Goal: Information Seeking & Learning: Learn about a topic

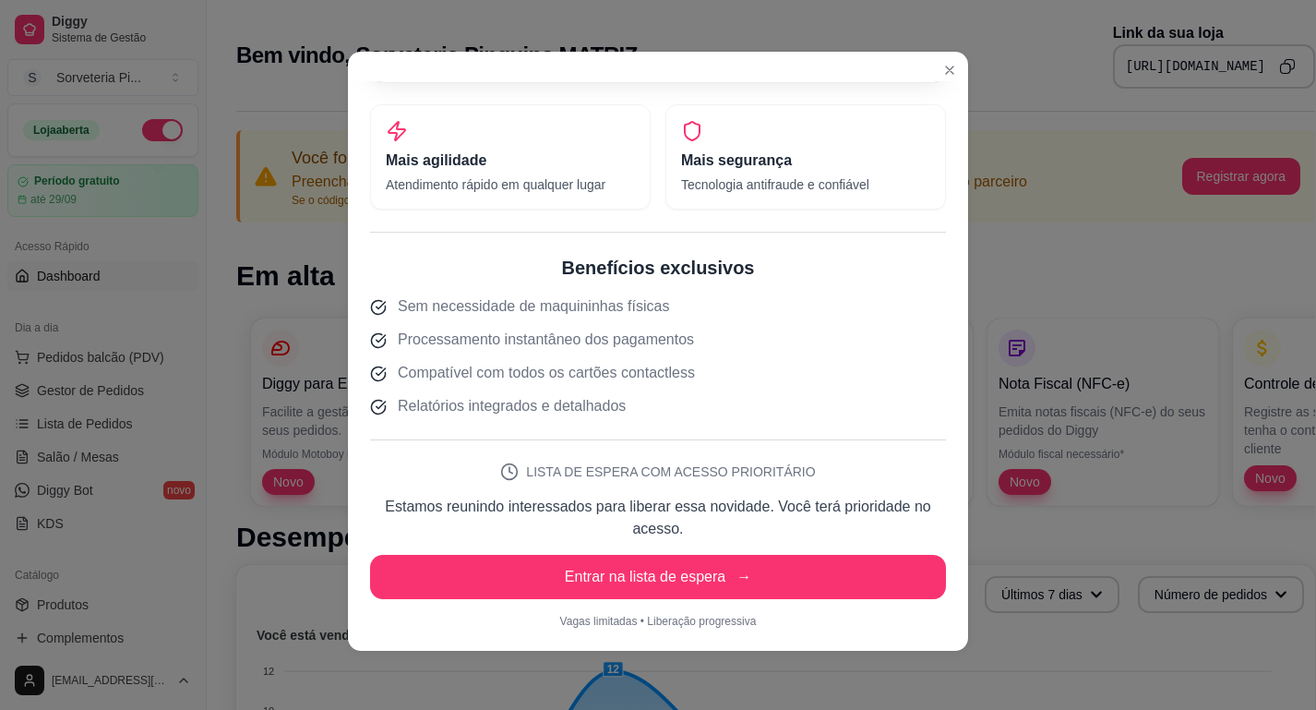
scroll to position [470, 0]
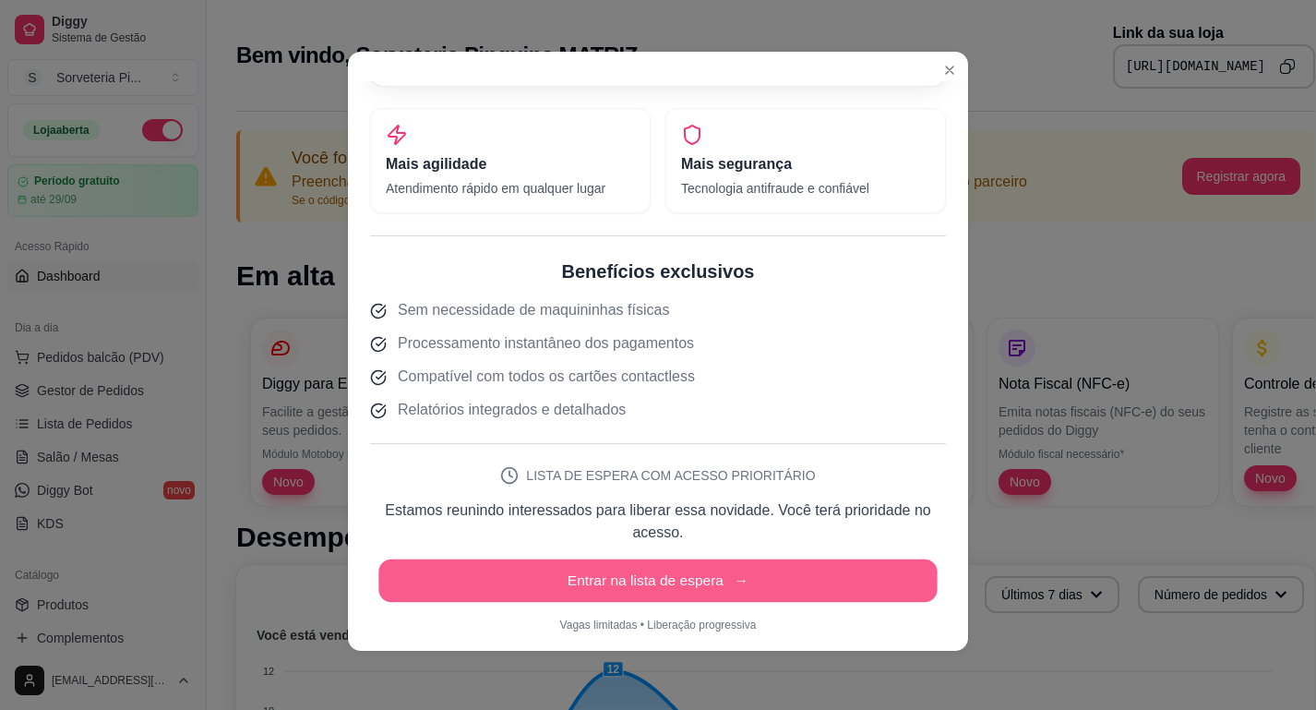
click at [787, 583] on button "Entrar na lista de espera →" at bounding box center [657, 580] width 558 height 43
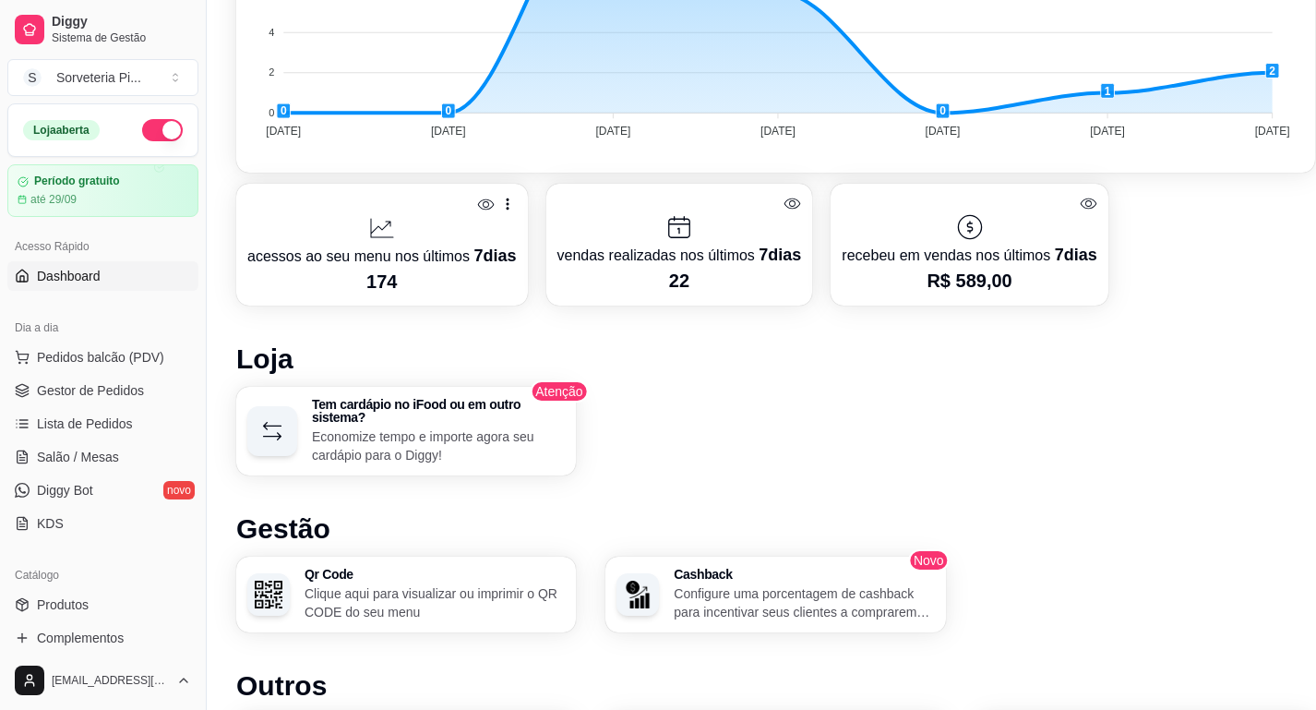
scroll to position [819, 0]
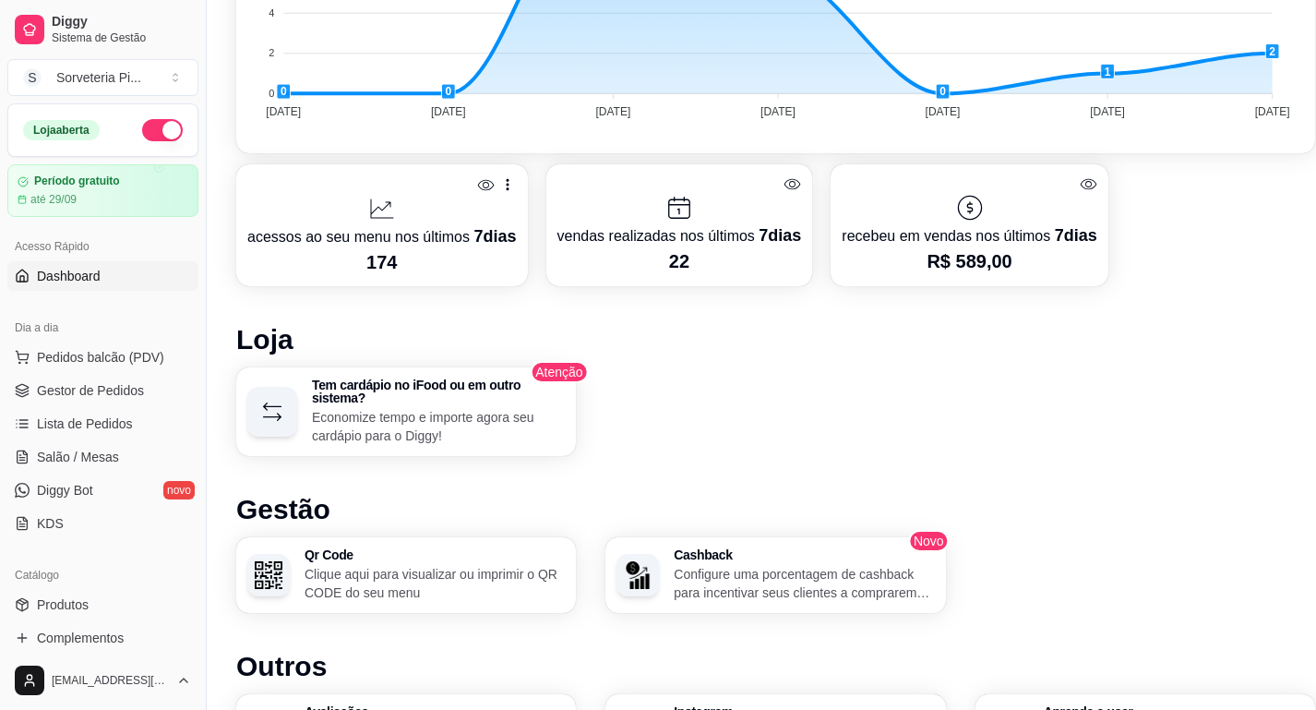
click at [128, 278] on link "Dashboard" at bounding box center [102, 276] width 191 height 30
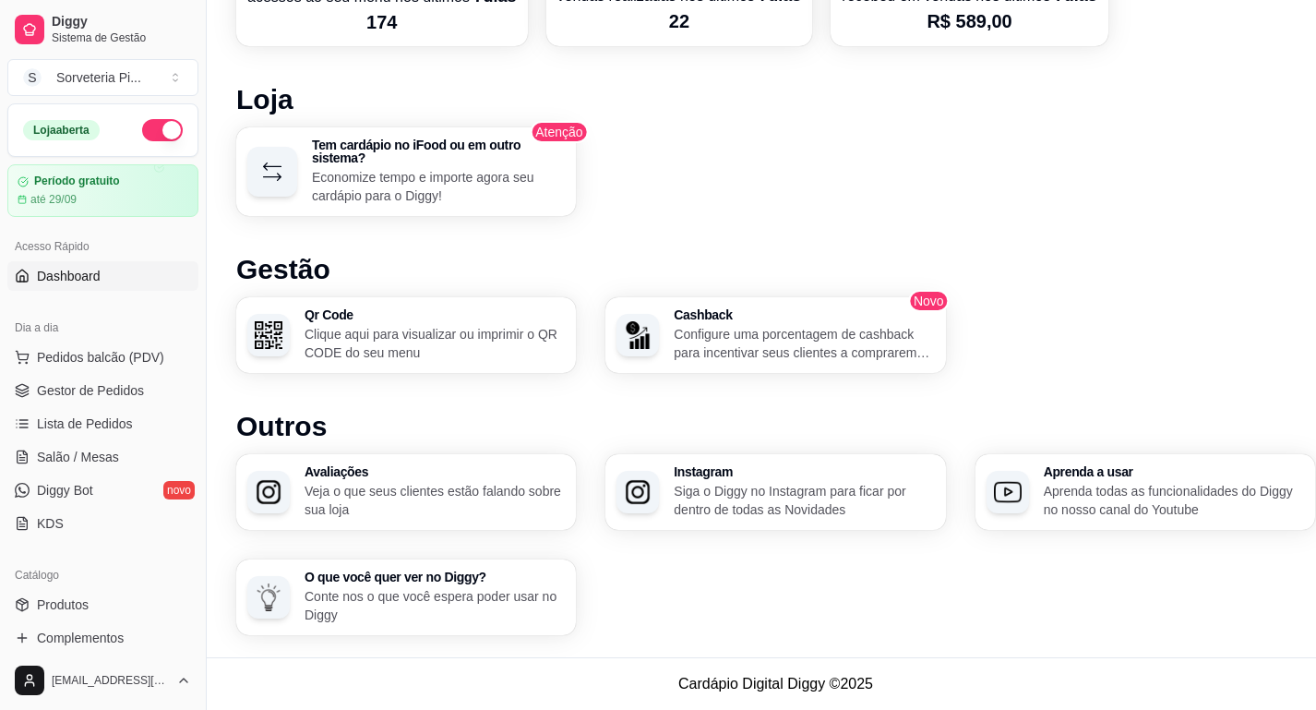
scroll to position [1058, 0]
click at [403, 504] on p "Veja o que seus clientes estão falando sobre sua loja" at bounding box center [433, 501] width 253 height 36
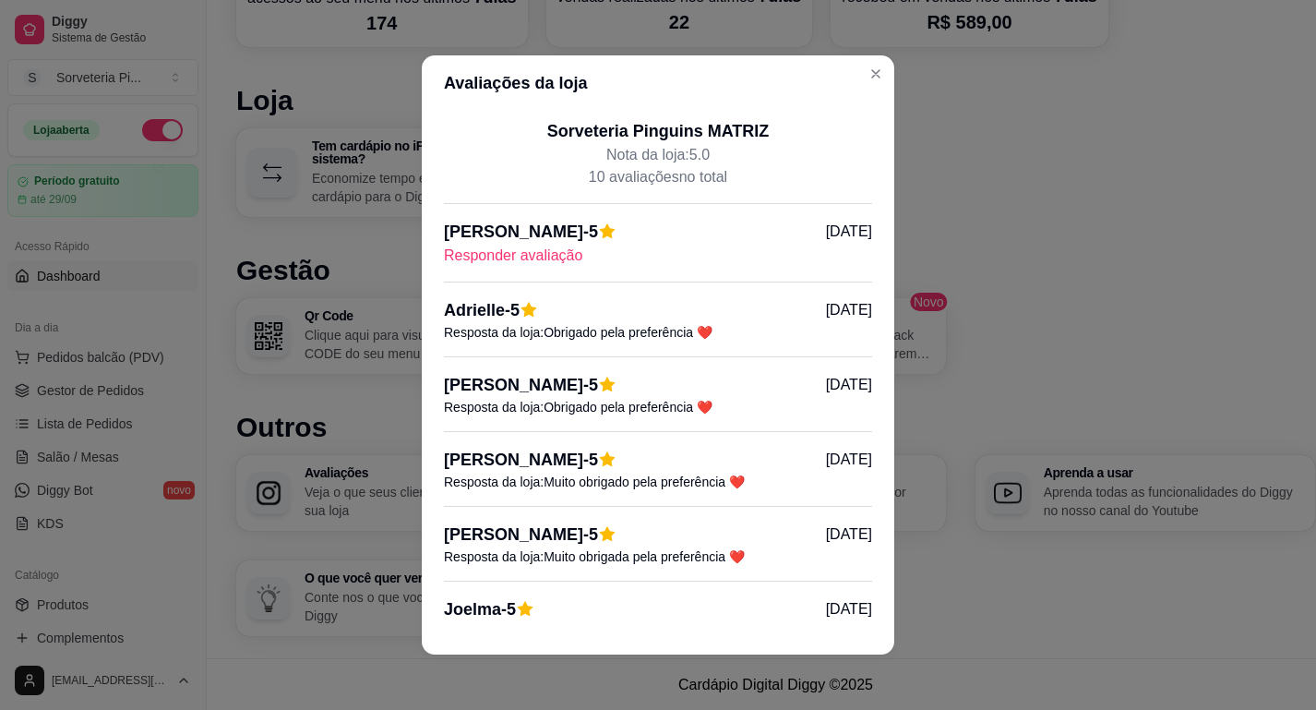
click at [533, 252] on p "Responder avaliação" at bounding box center [658, 256] width 428 height 22
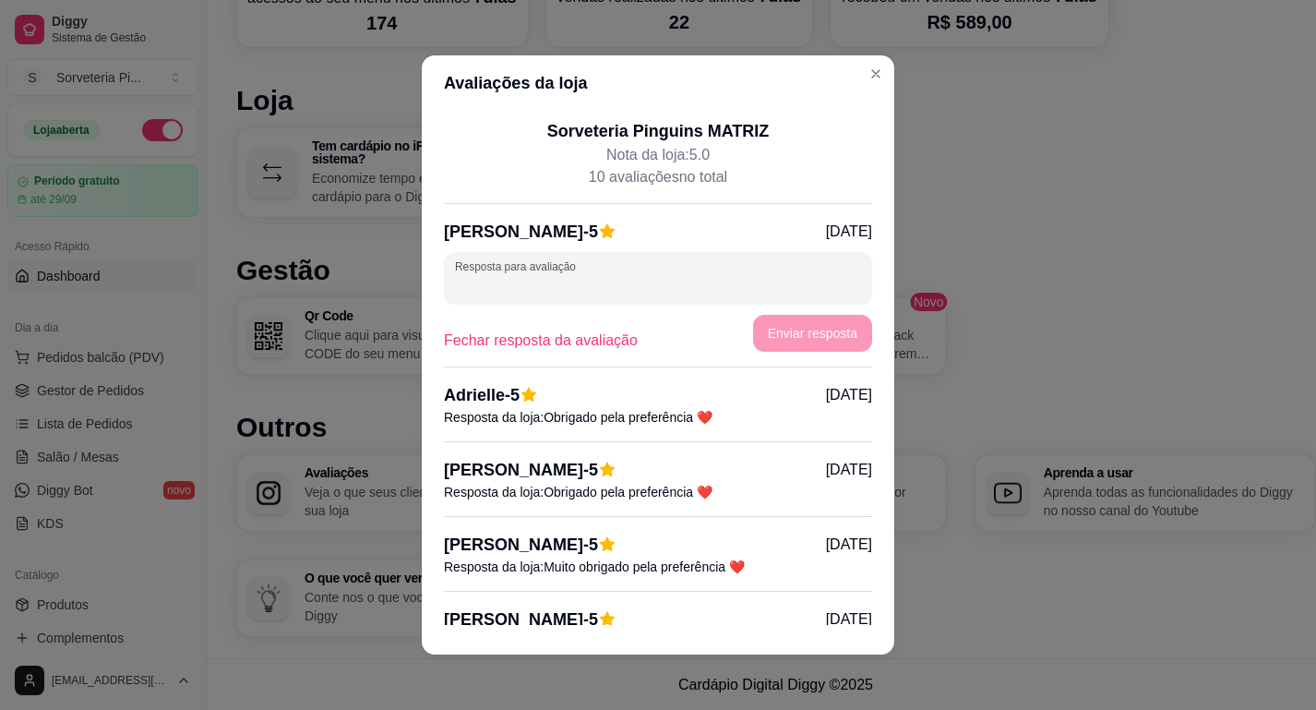
click at [755, 291] on input "Resposta para avaliação" at bounding box center [658, 285] width 406 height 18
type input "Obrigada pela preferência!"
click at [822, 332] on button "Enviar resposta" at bounding box center [812, 334] width 115 height 36
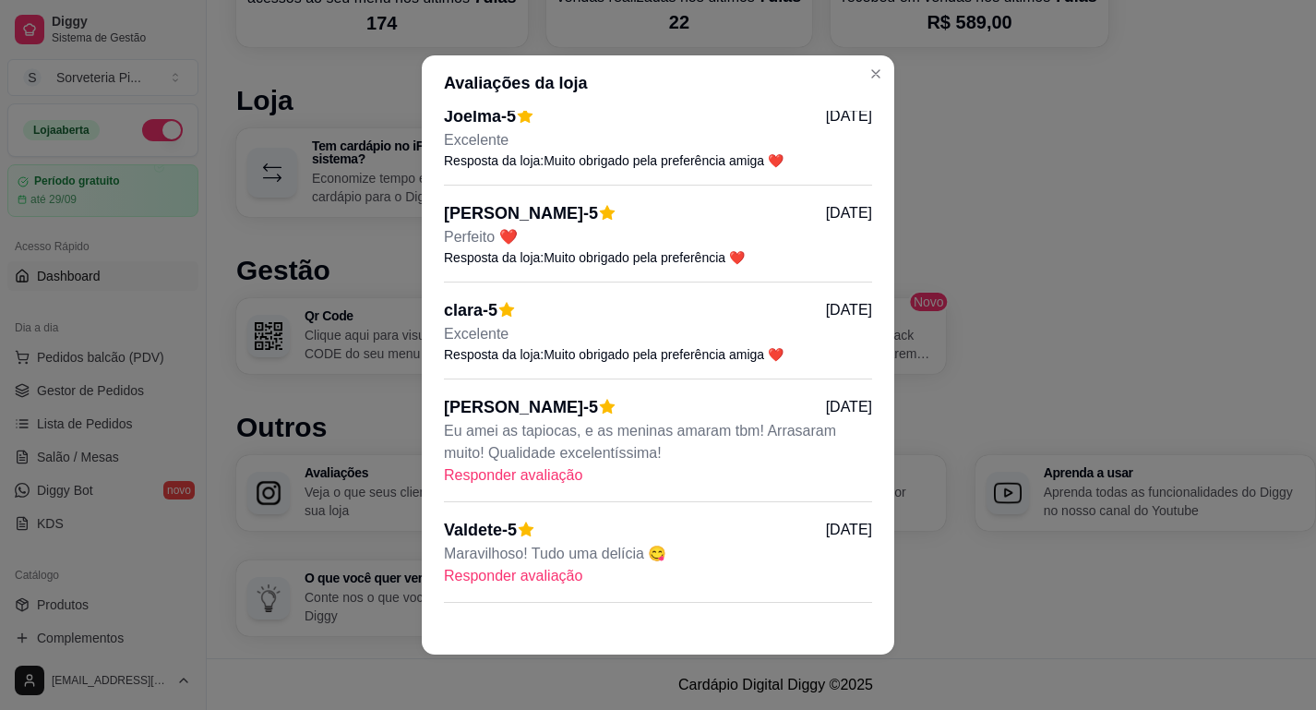
scroll to position [489, 0]
click at [522, 478] on p "Responder avaliação" at bounding box center [658, 475] width 428 height 22
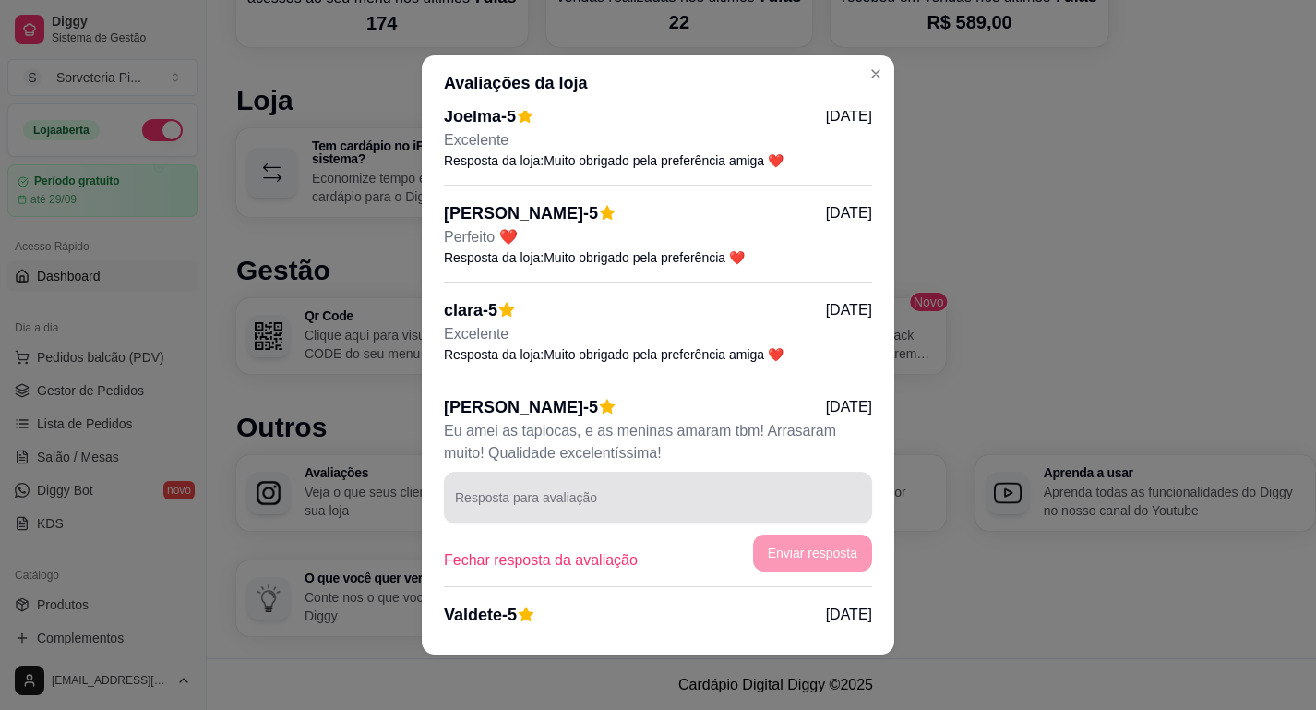
click at [546, 504] on input "Resposta para avaliação" at bounding box center [658, 505] width 406 height 18
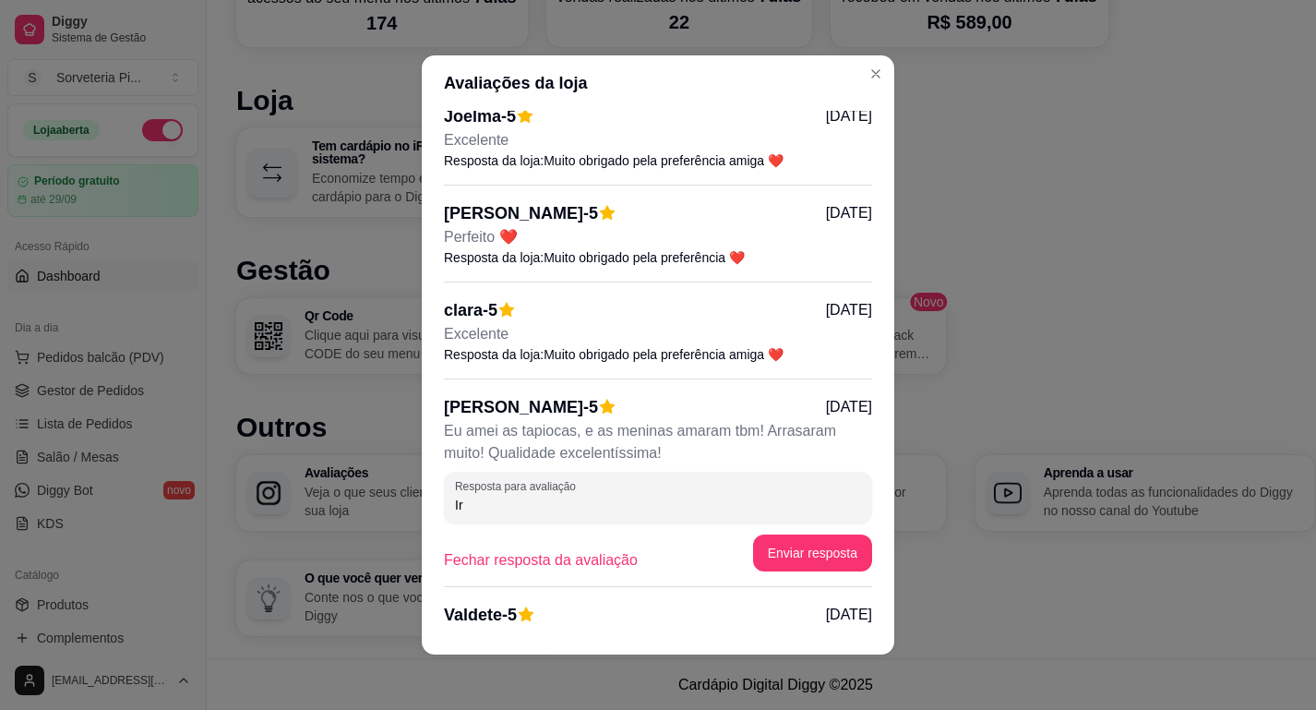
type input "I"
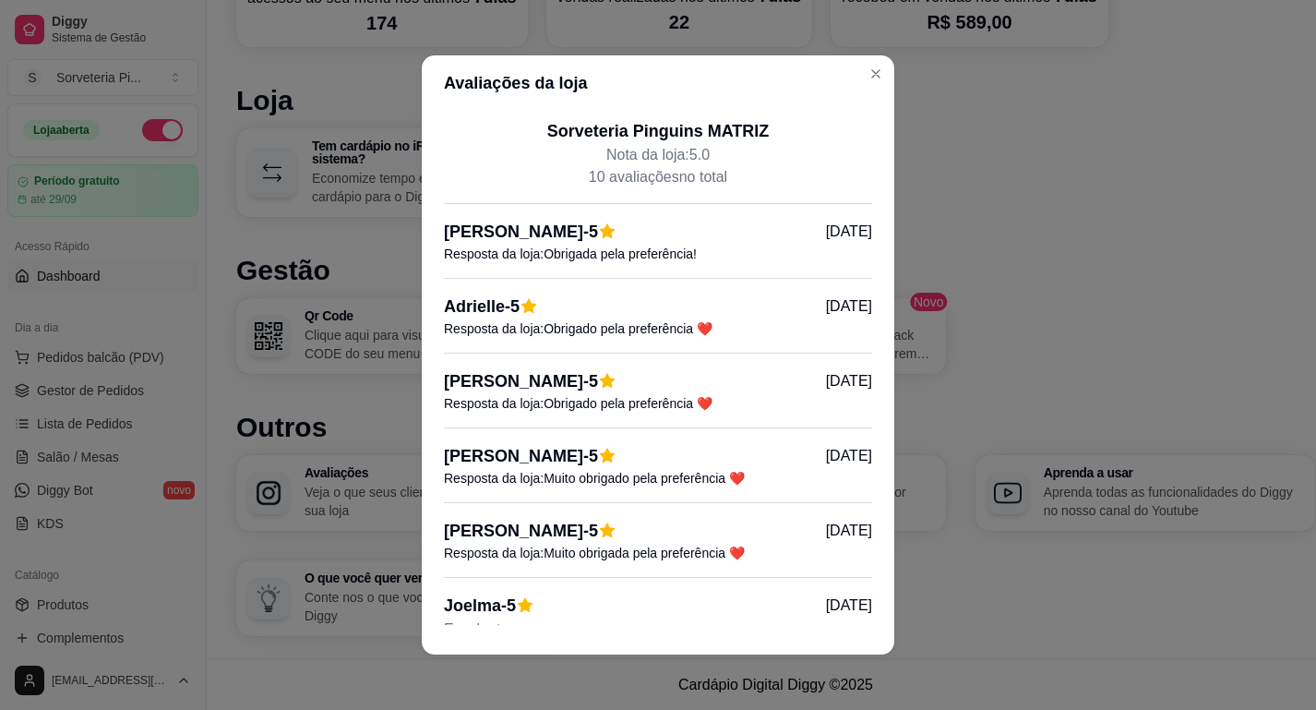
scroll to position [0, 0]
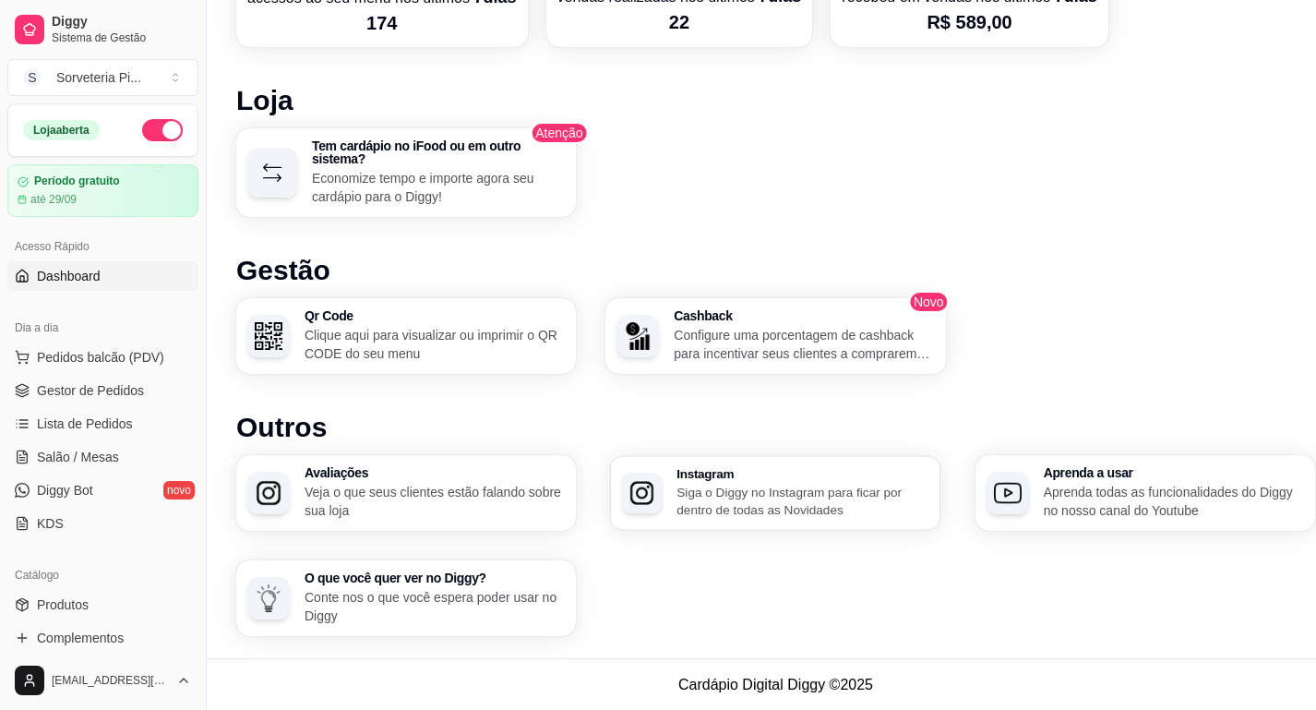
click at [739, 501] on p "Siga o Diggy no Instagram para ficar por dentro de todas as Novidades" at bounding box center [804, 501] width 253 height 36
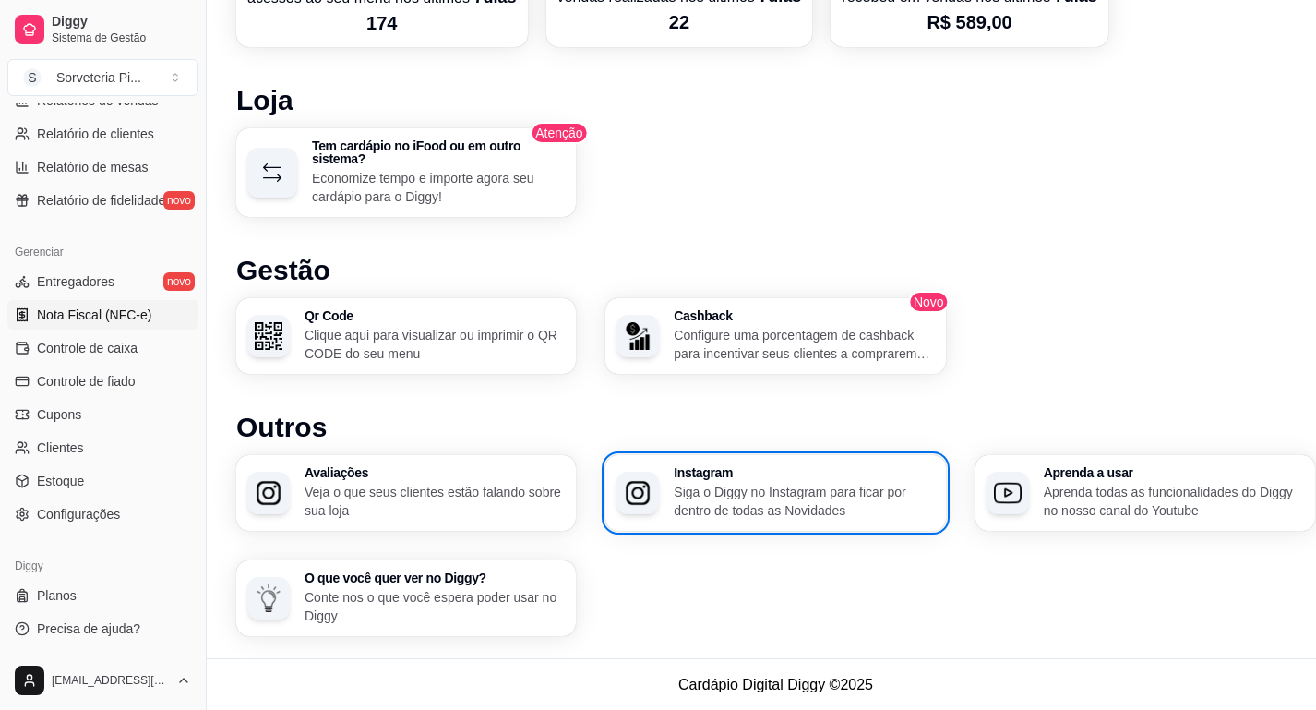
scroll to position [618, 0]
click at [94, 207] on span "Relatório de fidelidade" at bounding box center [101, 200] width 128 height 18
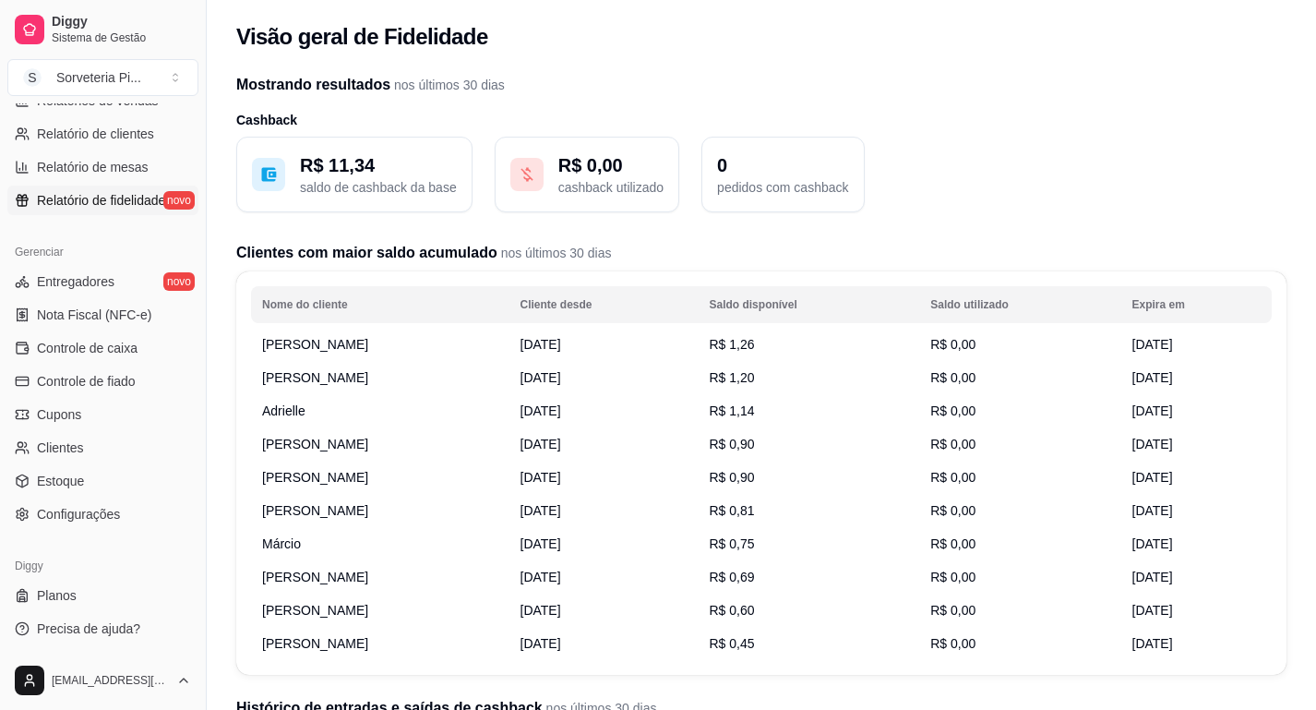
click at [412, 375] on td "[PERSON_NAME]" at bounding box center [380, 377] width 258 height 33
click at [445, 382] on td "[PERSON_NAME]" at bounding box center [380, 377] width 258 height 33
click at [344, 248] on h2 "Clientes com maior saldo acumulado nos últimos 30 dias" at bounding box center [761, 253] width 1051 height 22
click at [91, 146] on link "Relatório de clientes" at bounding box center [102, 134] width 191 height 30
select select "30"
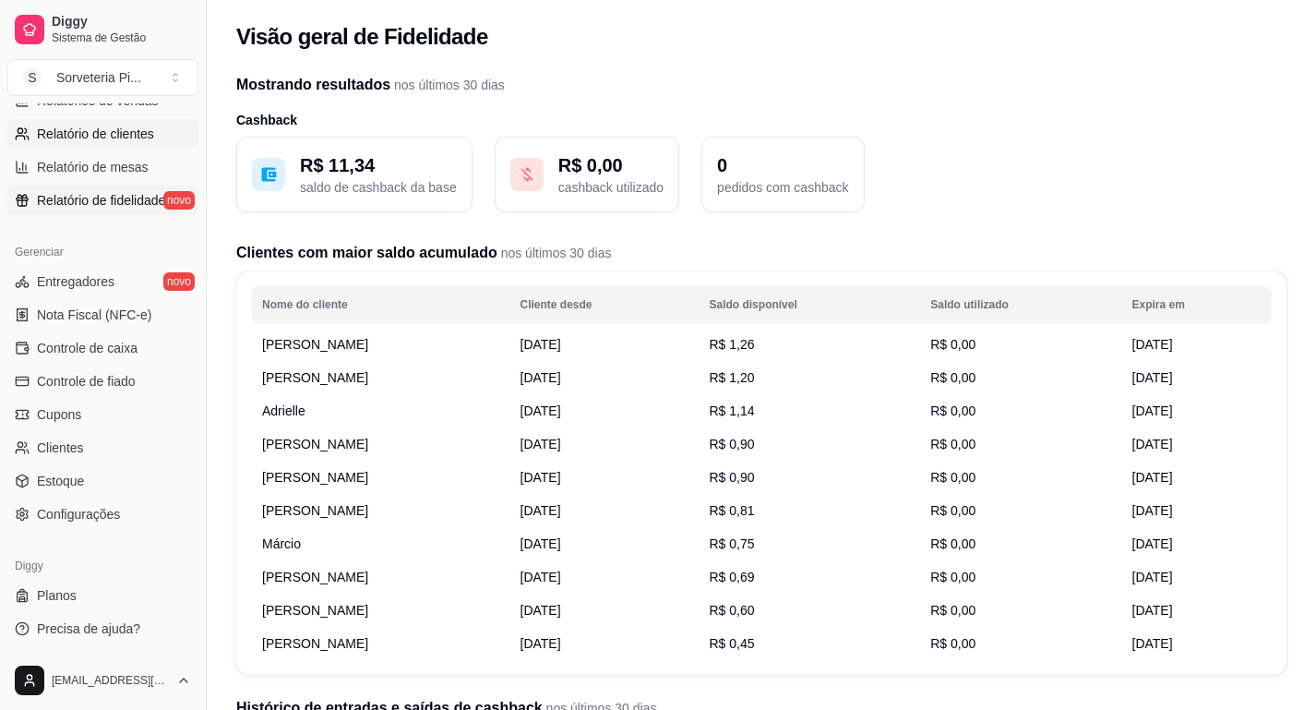
select select "HIGHEST_TOTAL_SPENT_WITH_ORDERS"
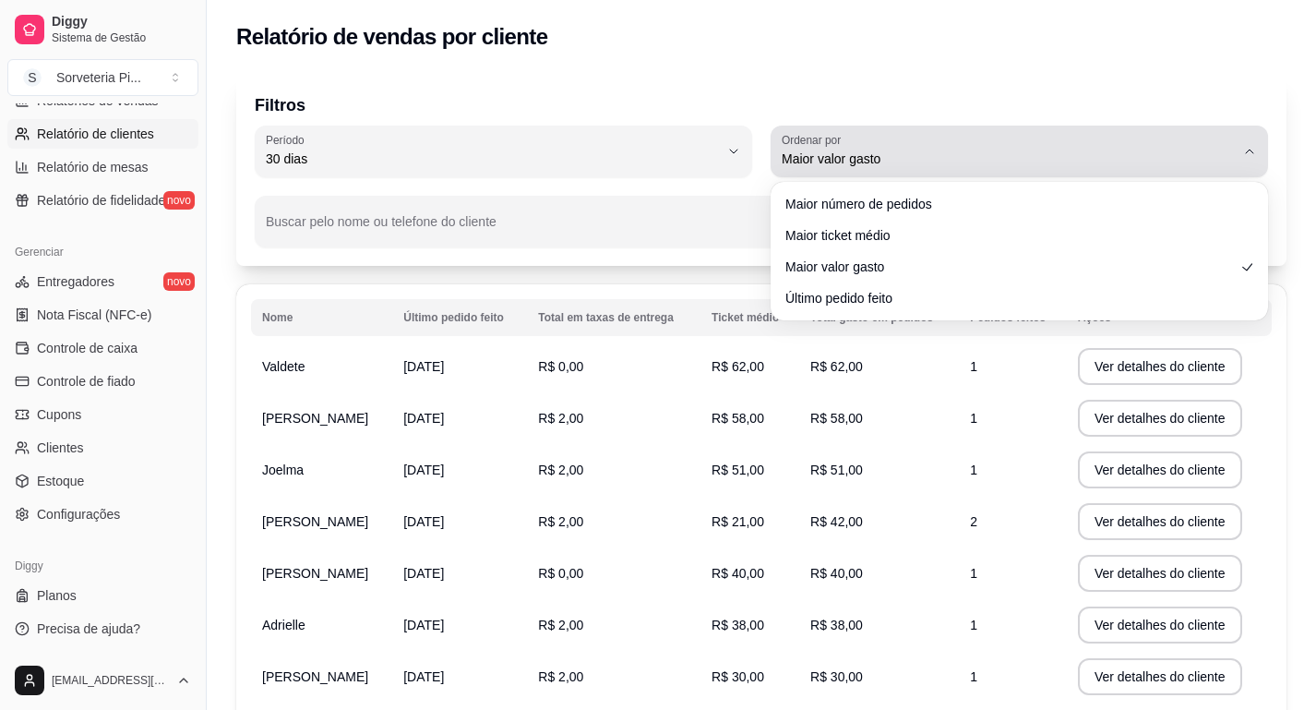
click at [885, 147] on div "Maior valor gasto" at bounding box center [1008, 151] width 453 height 37
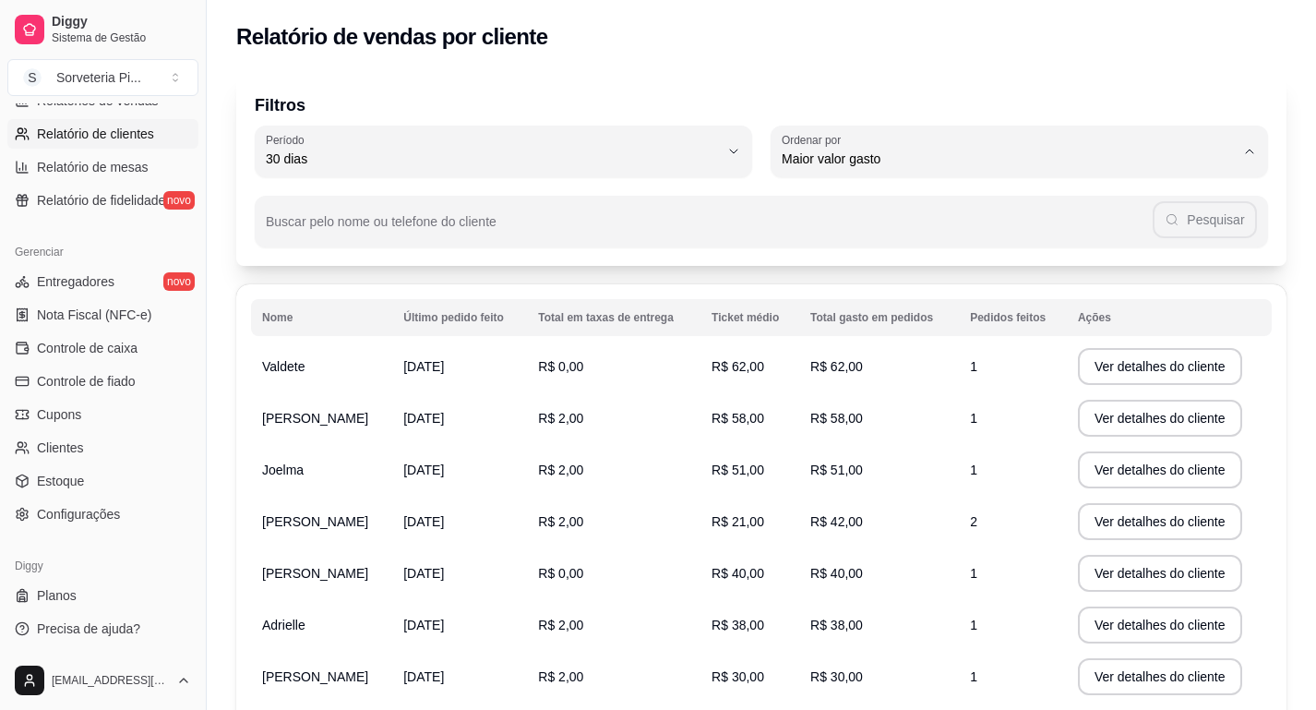
click at [849, 208] on span "Maior número de pedidos" at bounding box center [1011, 203] width 432 height 18
type input "HIGHEST_ORDER_COUNT"
select select "HIGHEST_ORDER_COUNT"
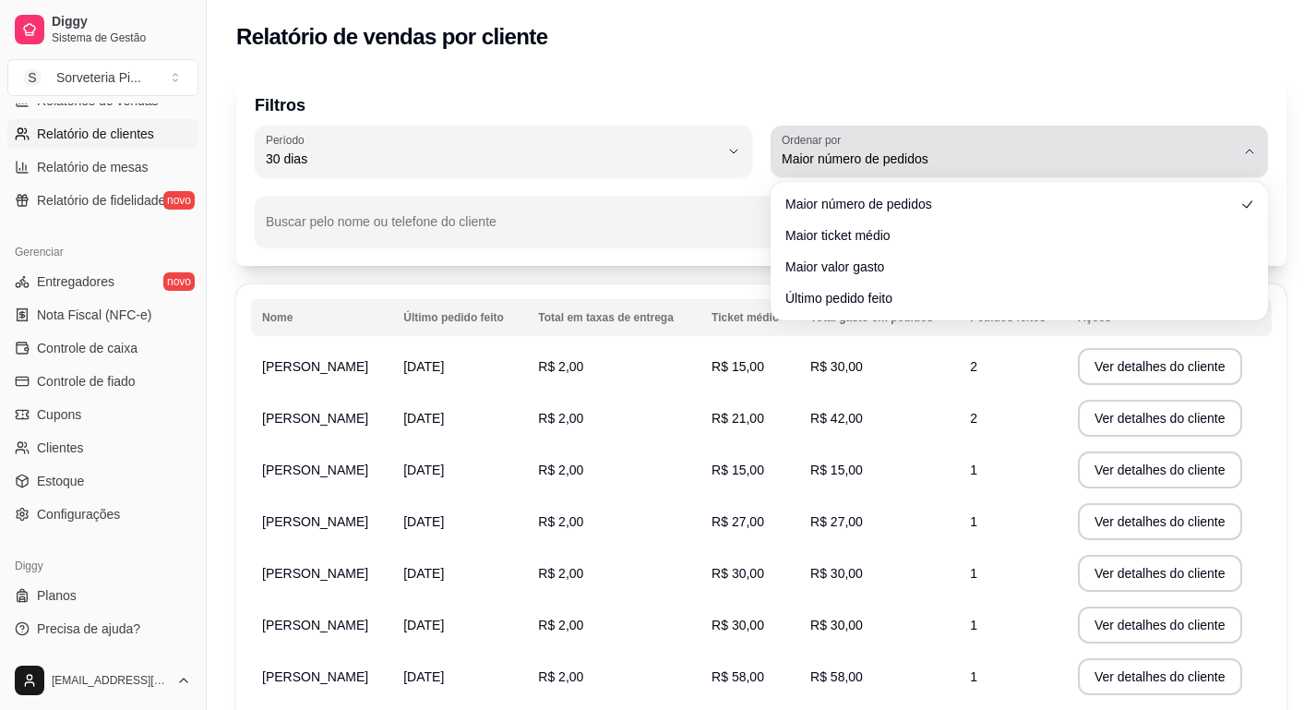
click at [889, 160] on span "Maior número de pedidos" at bounding box center [1008, 159] width 453 height 18
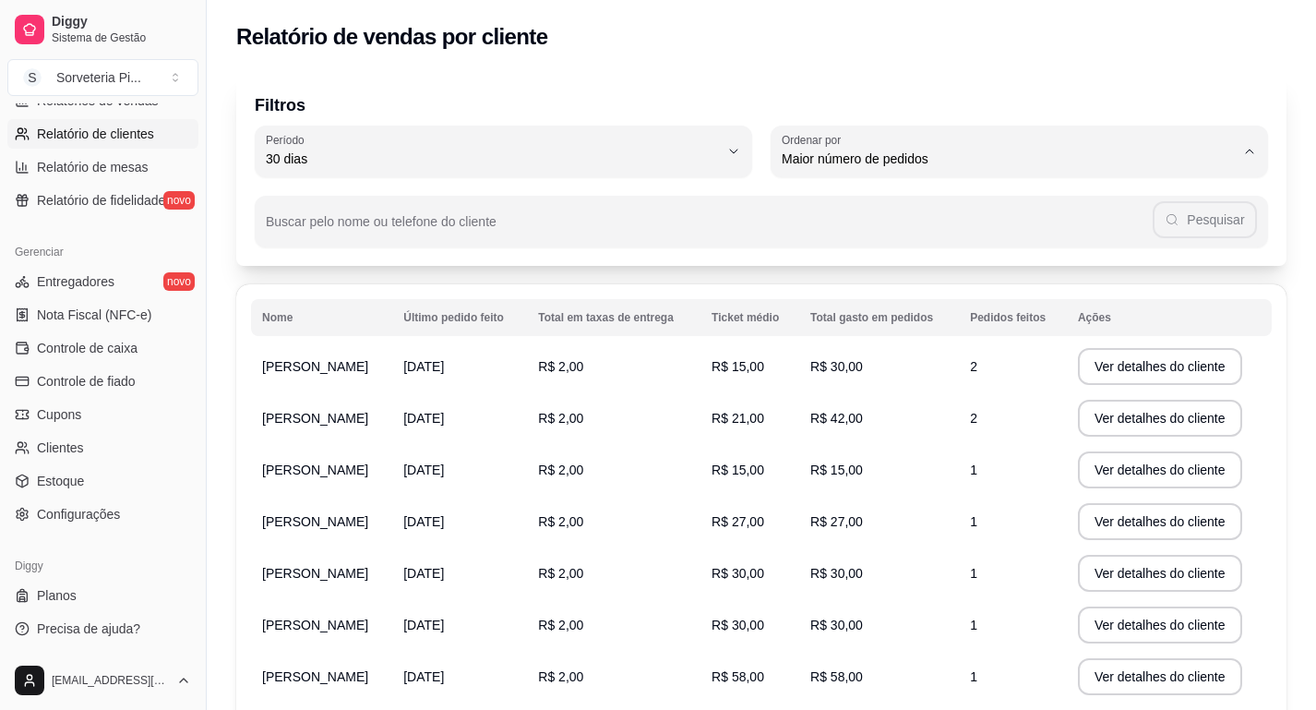
click at [881, 242] on span "Maior ticket médio" at bounding box center [1011, 233] width 432 height 18
type input "HIGHEST_AVERAGE_TICKET"
select select "HIGHEST_AVERAGE_TICKET"
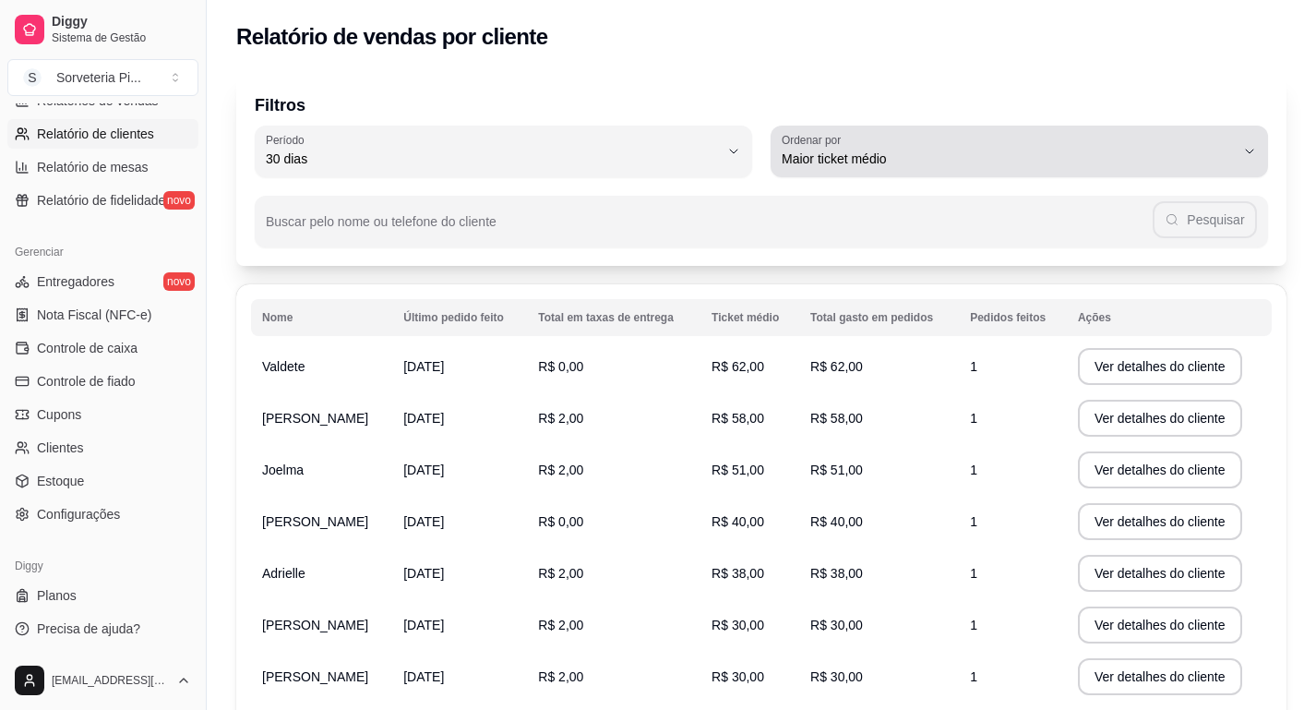
click at [860, 143] on div "Maior ticket médio" at bounding box center [1008, 151] width 453 height 37
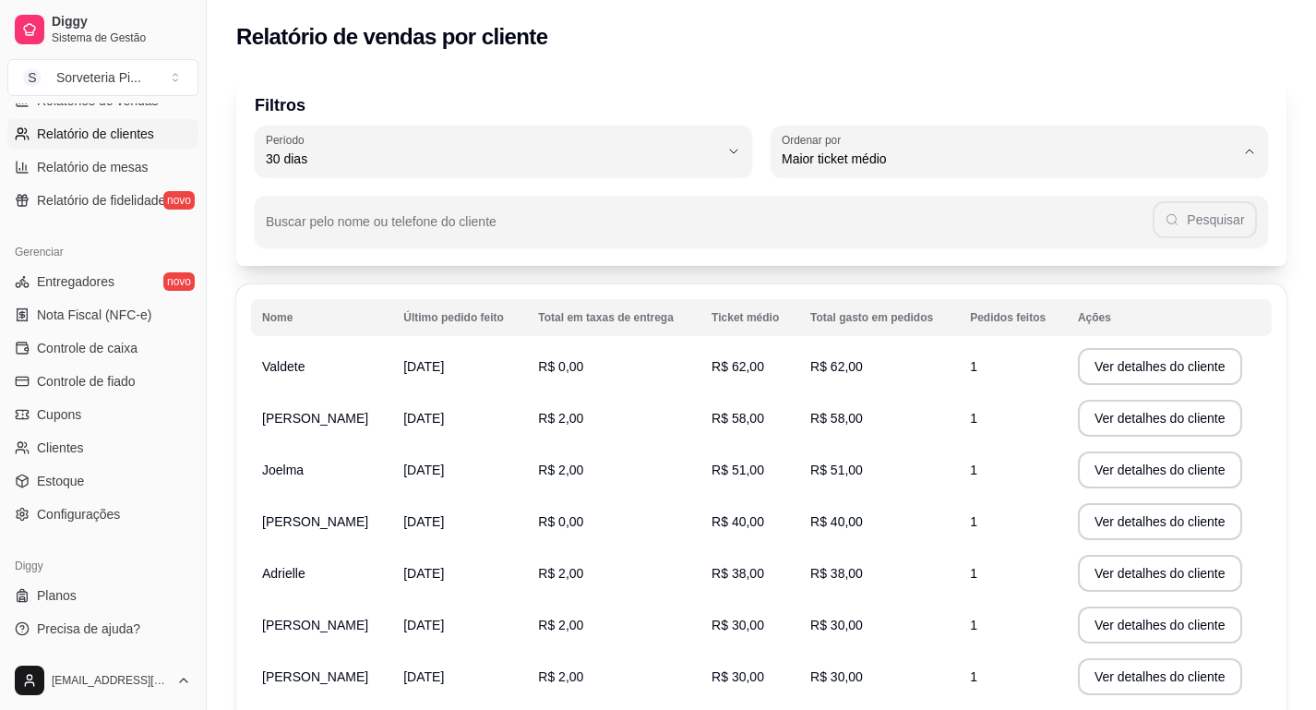
click at [870, 296] on span "Último pedido feito" at bounding box center [1011, 293] width 432 height 18
type input "LAST_ORDER_MADE_AT"
select select "LAST_ORDER_MADE_AT"
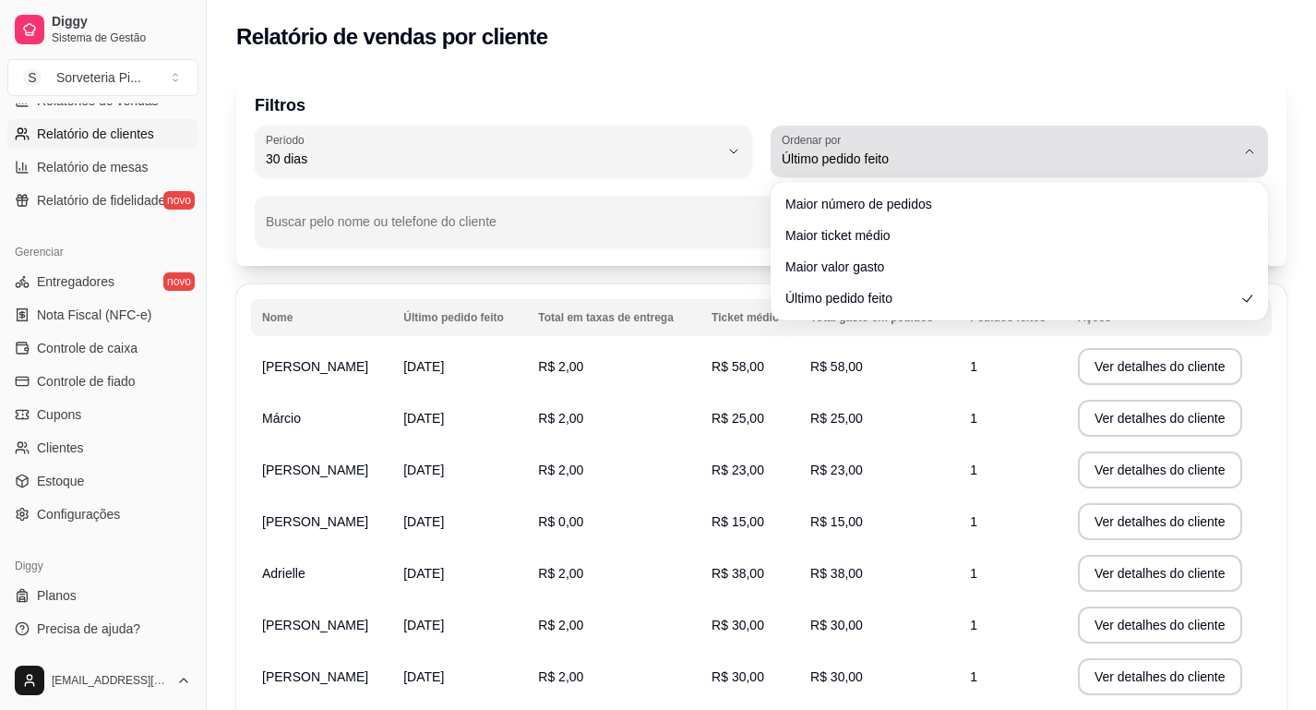
click at [844, 152] on span "Último pedido feito" at bounding box center [1008, 159] width 453 height 18
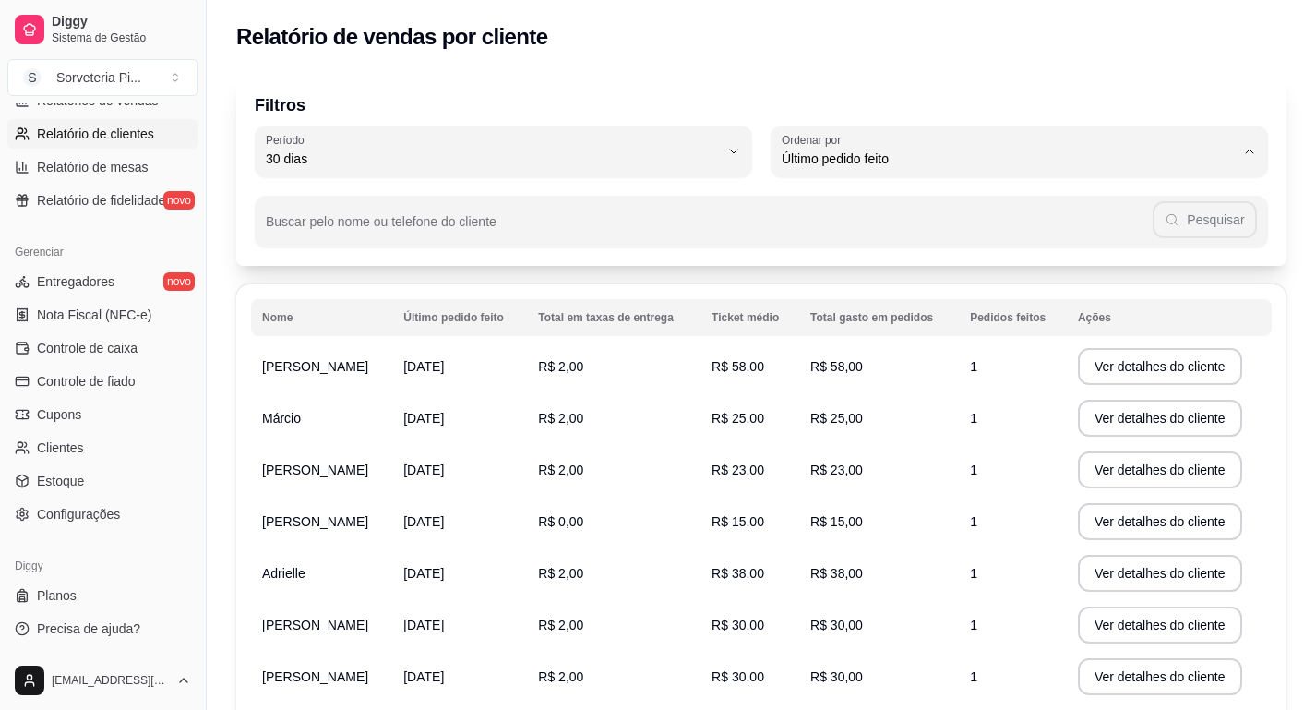
click at [632, 254] on div "Filtros 30 Período Hoje Ontem 7 dias 15 dias 30 dias 45 dias 60 dias Período 30…" at bounding box center [761, 170] width 1051 height 192
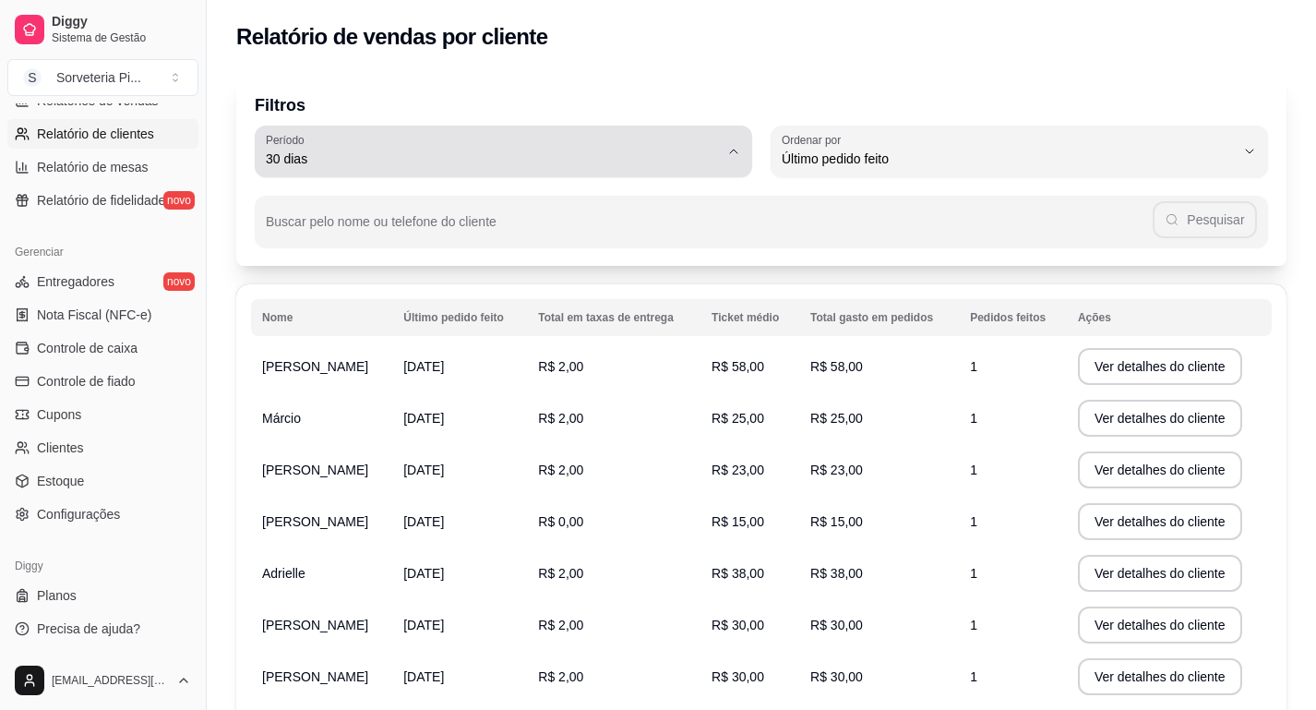
click at [580, 165] on span "30 dias" at bounding box center [492, 159] width 453 height 18
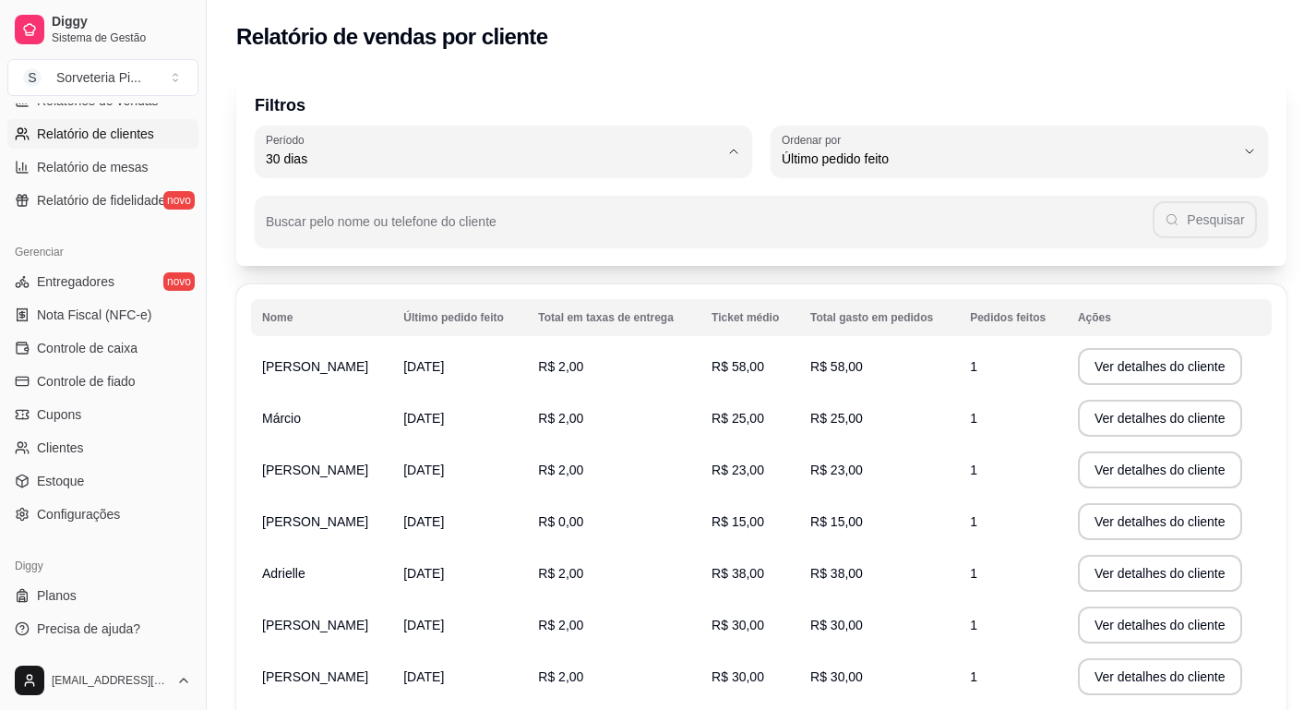
click at [498, 264] on span "7 dias" at bounding box center [495, 264] width 432 height 18
type input "7"
select select "7"
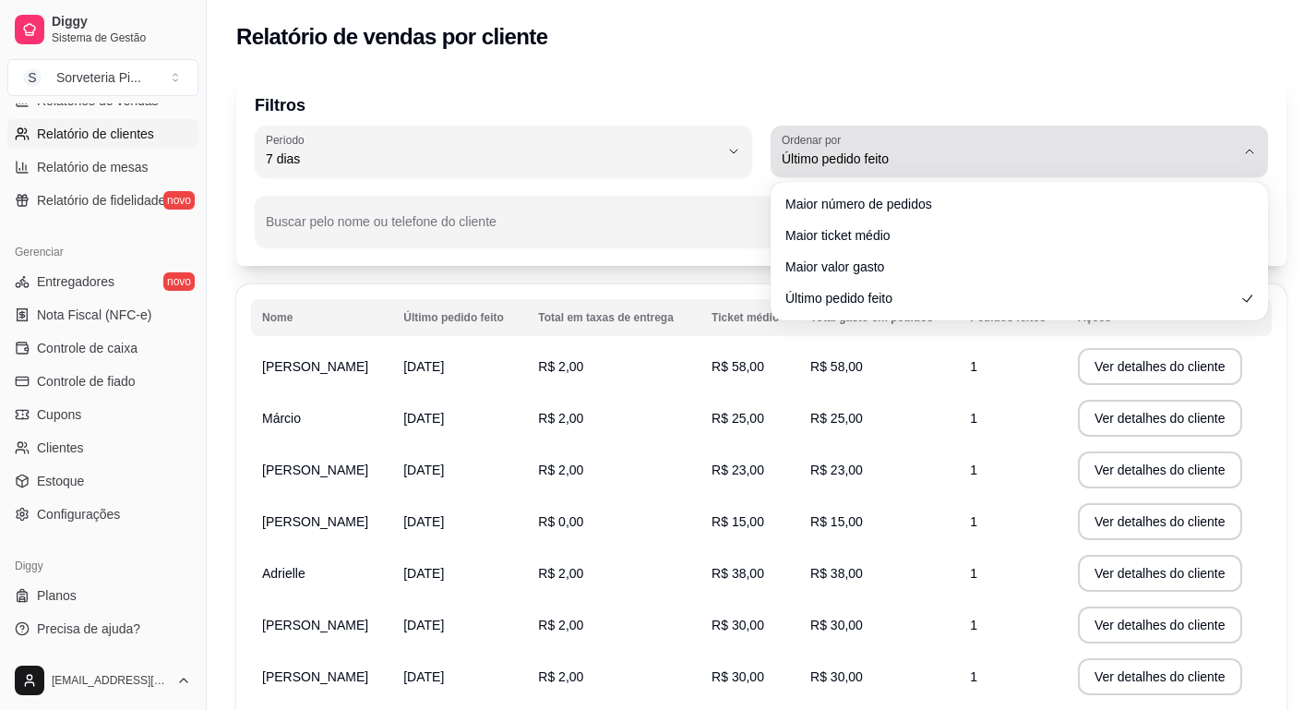
click at [930, 151] on span "Último pedido feito" at bounding box center [1008, 159] width 453 height 18
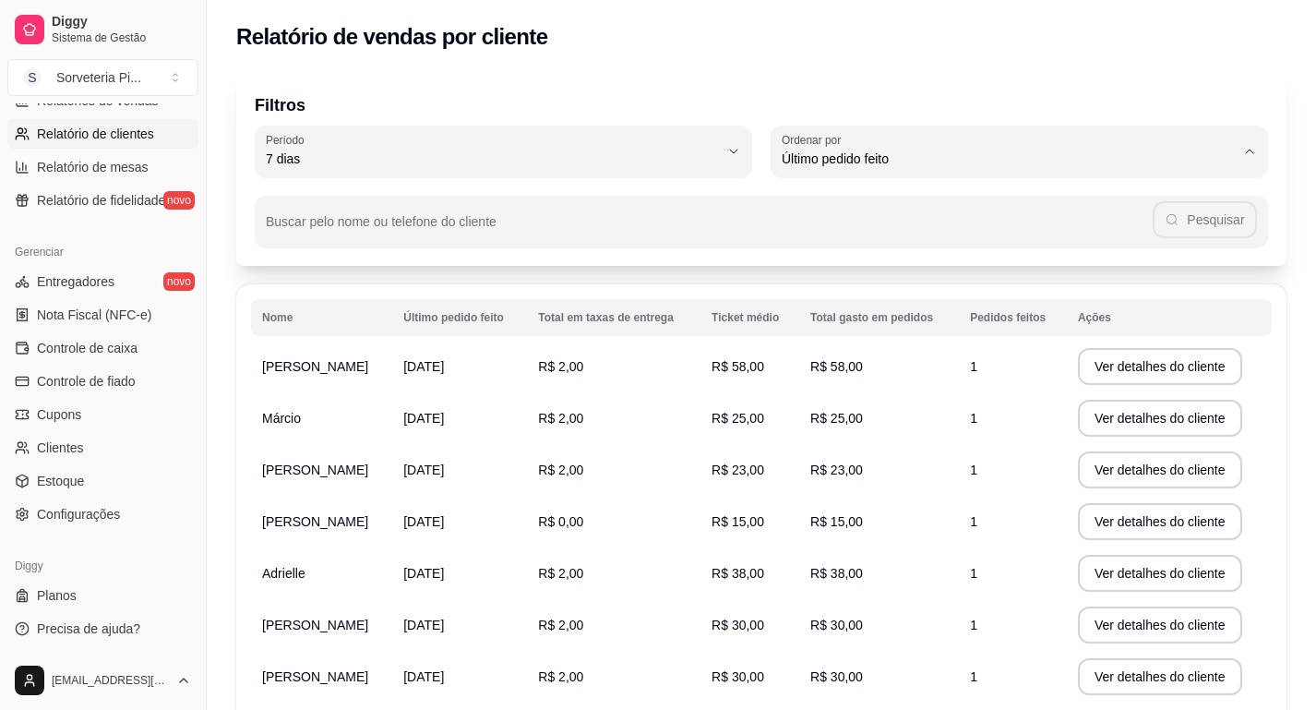
click at [880, 235] on span "Maior ticket médio" at bounding box center [1011, 233] width 432 height 18
type input "HIGHEST_AVERAGE_TICKET"
select select "HIGHEST_AVERAGE_TICKET"
click at [701, 373] on td "R$ 0,00" at bounding box center [614, 367] width 174 height 52
click at [1124, 372] on button "Ver detalhes do cliente" at bounding box center [1160, 366] width 164 height 37
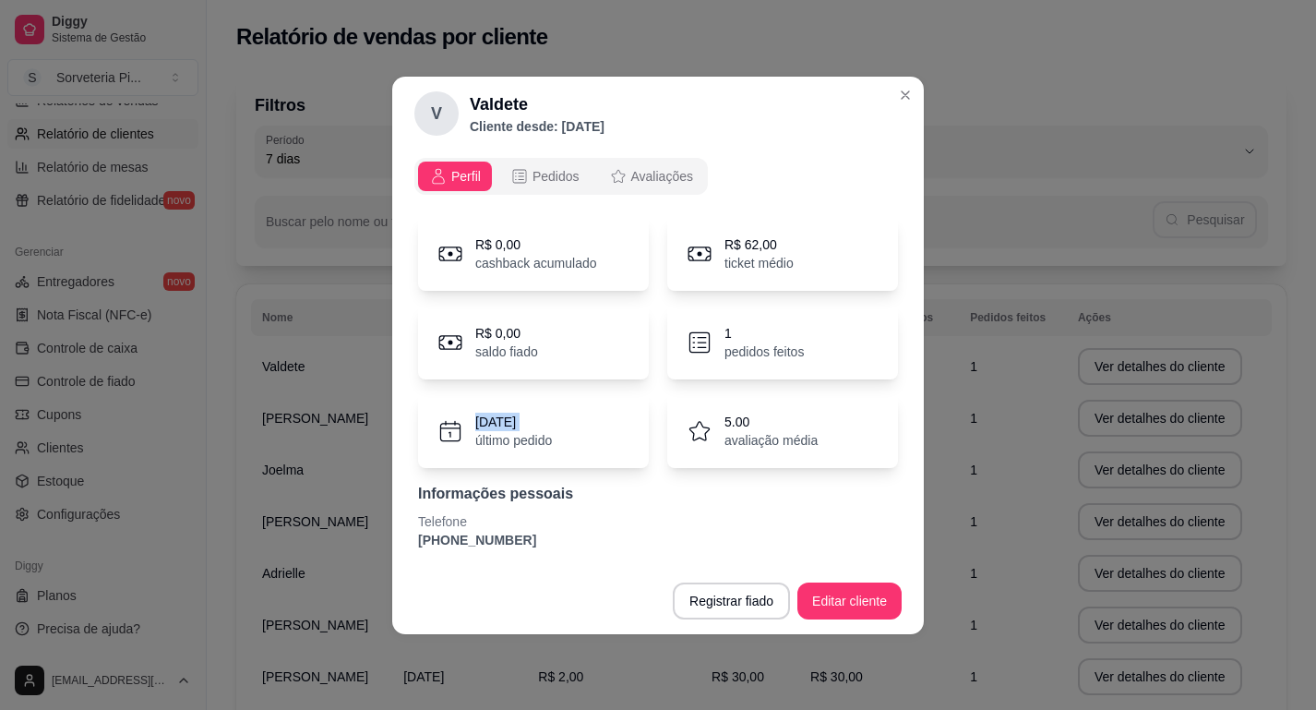
drag, startPoint x: 470, startPoint y: 425, endPoint x: 547, endPoint y: 426, distance: 77.5
click at [550, 430] on div "[DATE] último pedido" at bounding box center [533, 431] width 231 height 74
click at [630, 522] on p "Telefone" at bounding box center [658, 521] width 480 height 18
click at [536, 175] on span "Pedidos" at bounding box center [556, 176] width 47 height 18
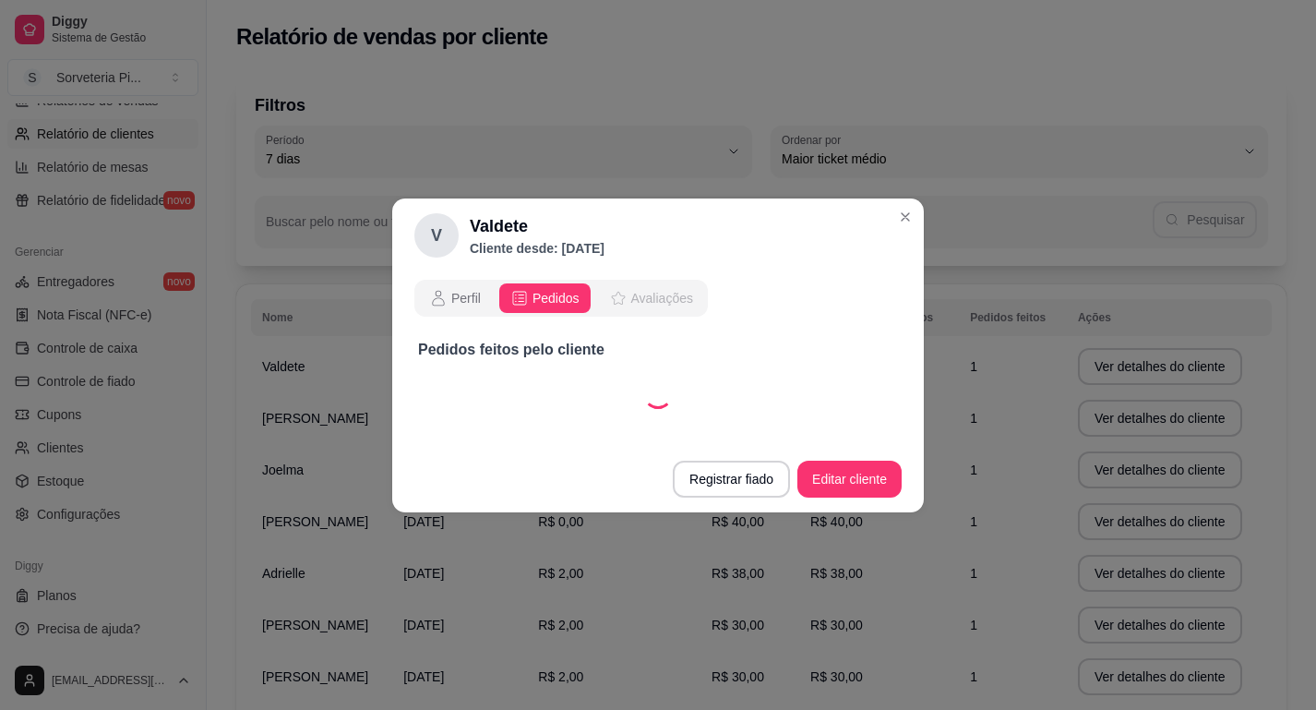
select select "30"
select select "ALL"
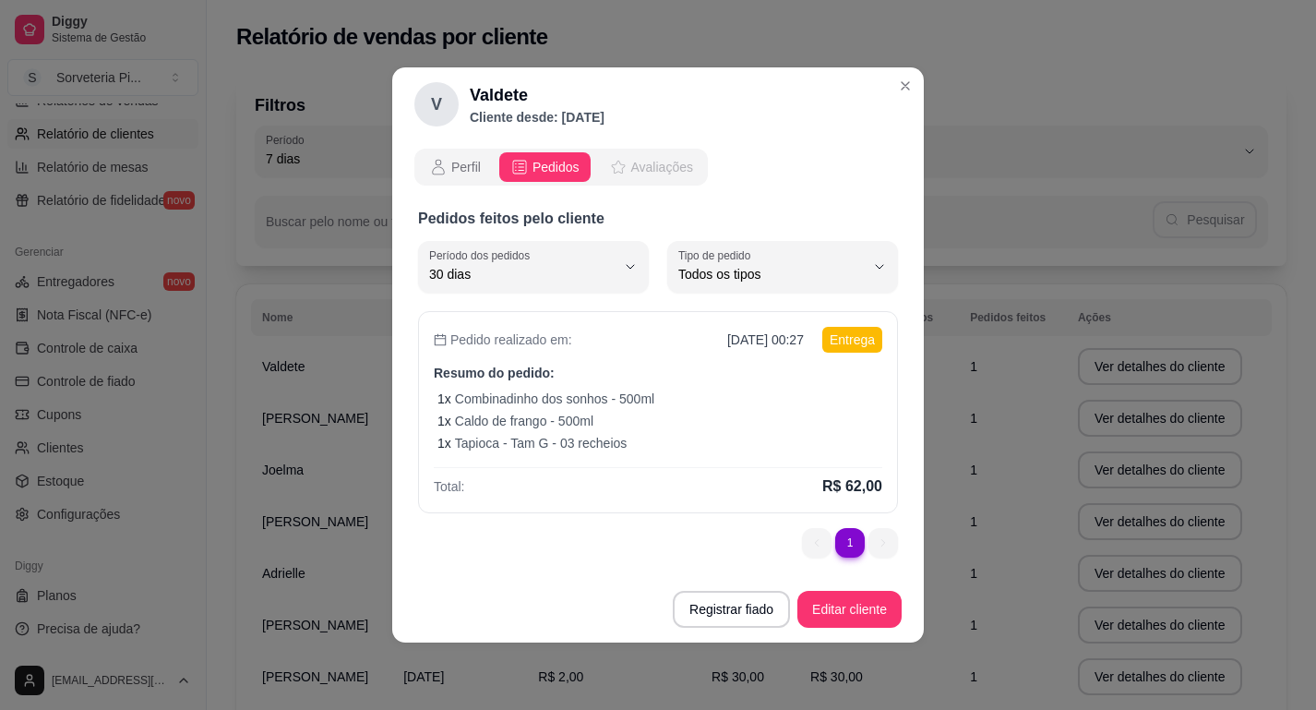
click at [642, 159] on span "Avaliações" at bounding box center [662, 167] width 62 height 18
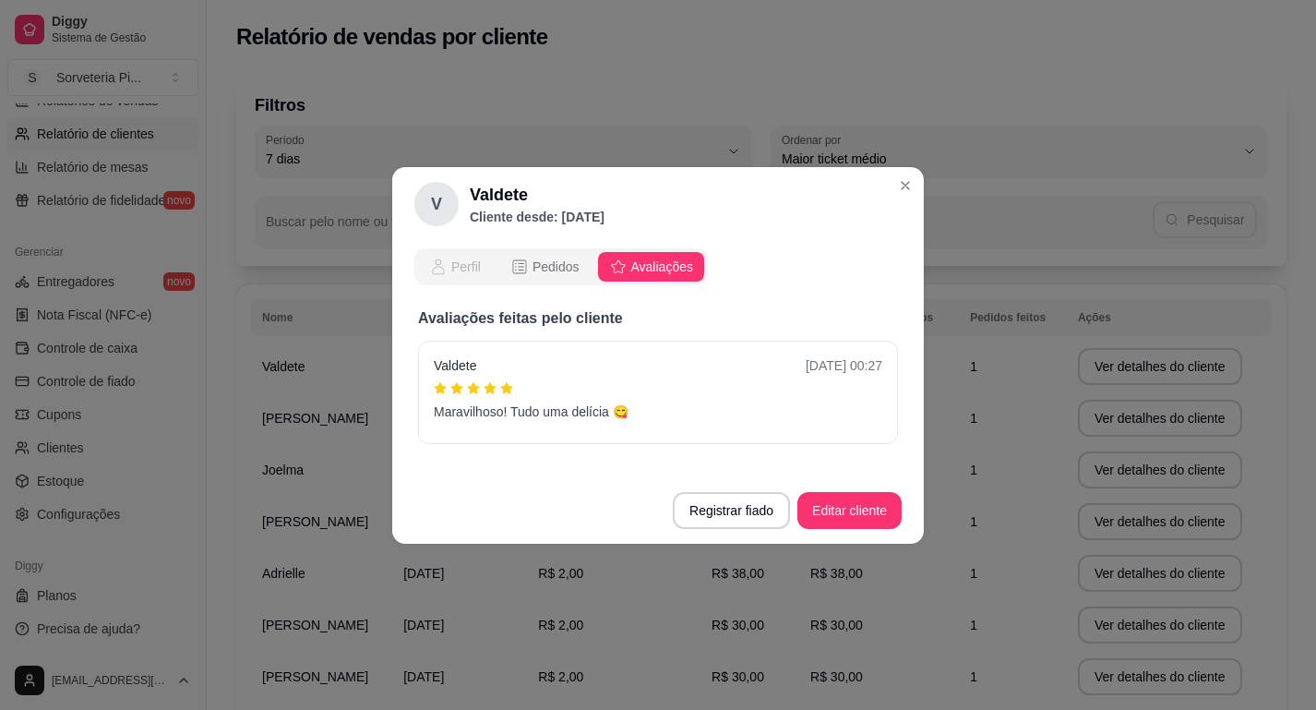
click at [452, 272] on span "Perfil" at bounding box center [466, 267] width 30 height 18
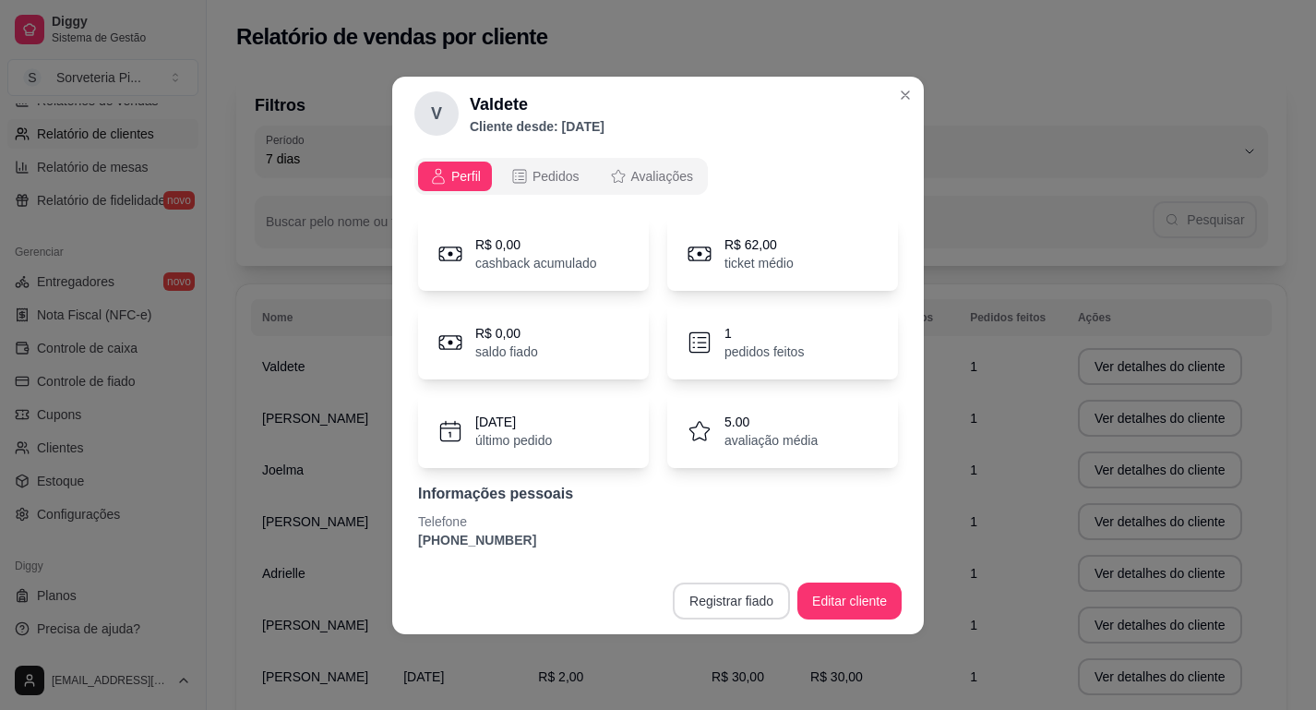
click at [714, 602] on button "Registrar fiado" at bounding box center [731, 600] width 117 height 37
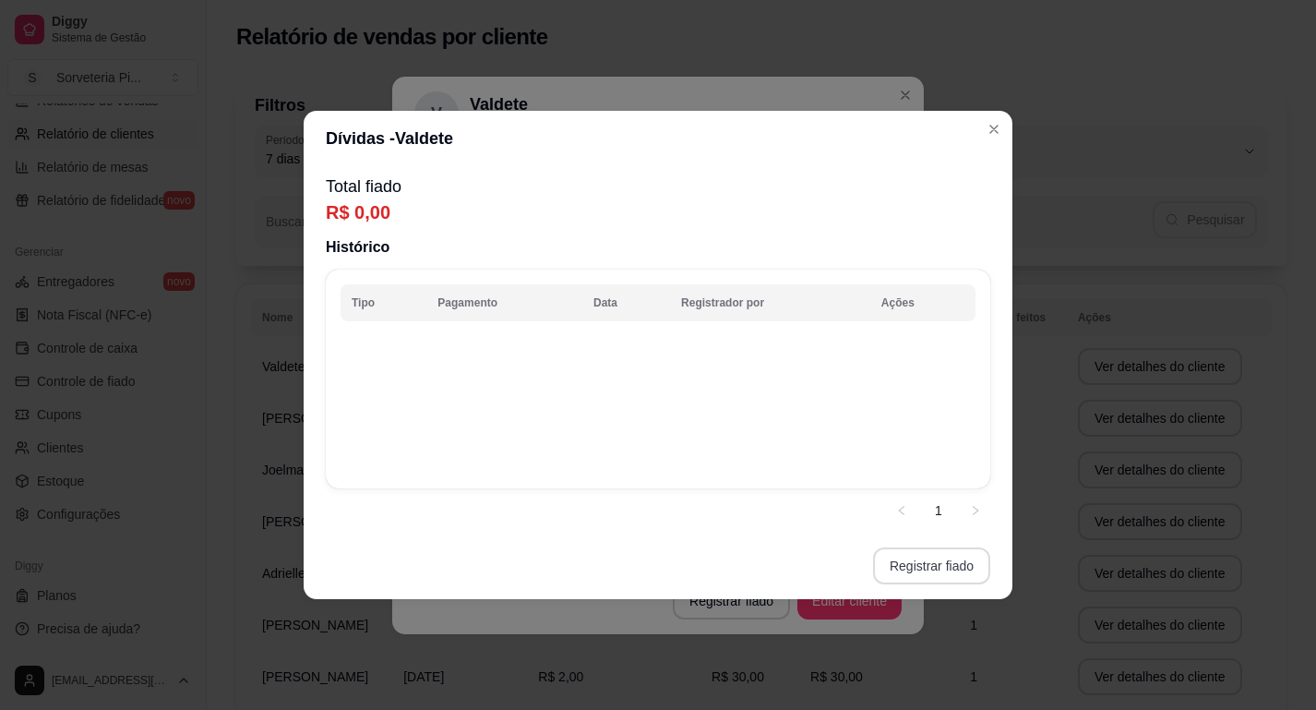
click at [940, 568] on button "Registrar fiado" at bounding box center [931, 565] width 117 height 37
